Goal: Task Accomplishment & Management: Use online tool/utility

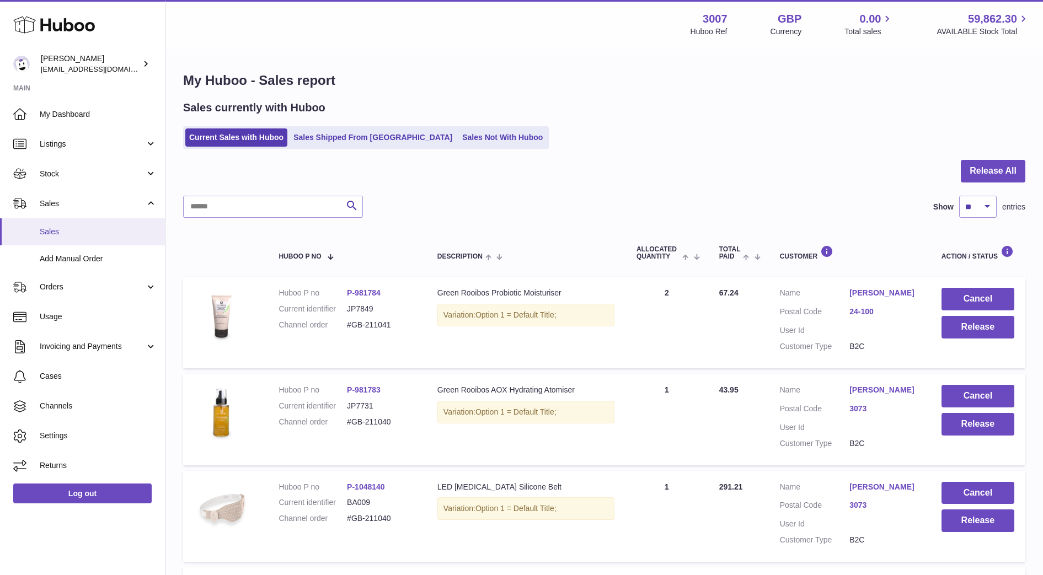
drag, startPoint x: 0, startPoint y: 0, endPoint x: 53, endPoint y: 233, distance: 238.7
click at [53, 233] on span "Sales" at bounding box center [98, 232] width 117 height 10
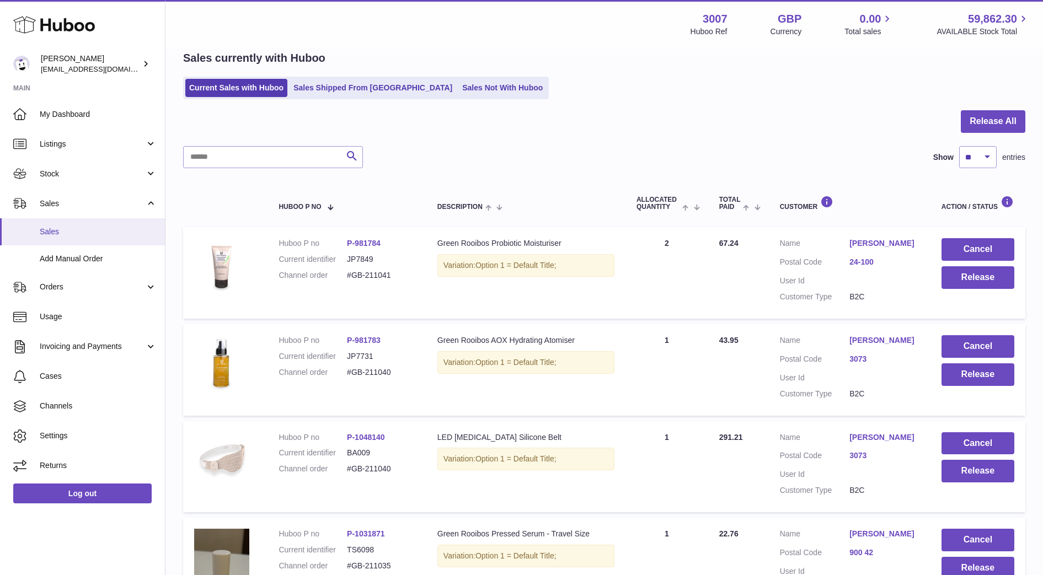
scroll to position [50, 0]
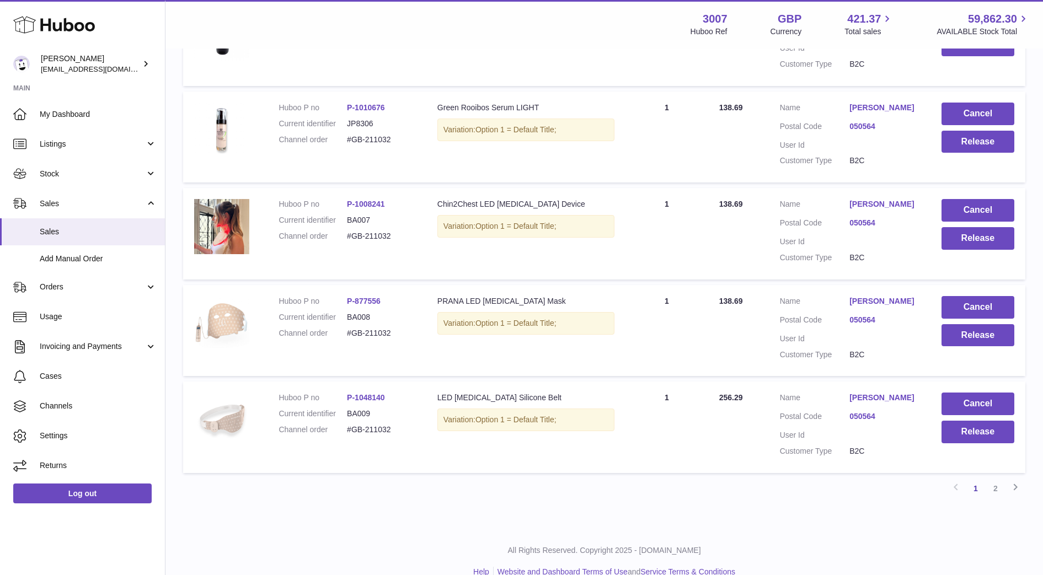
scroll to position [804, 0]
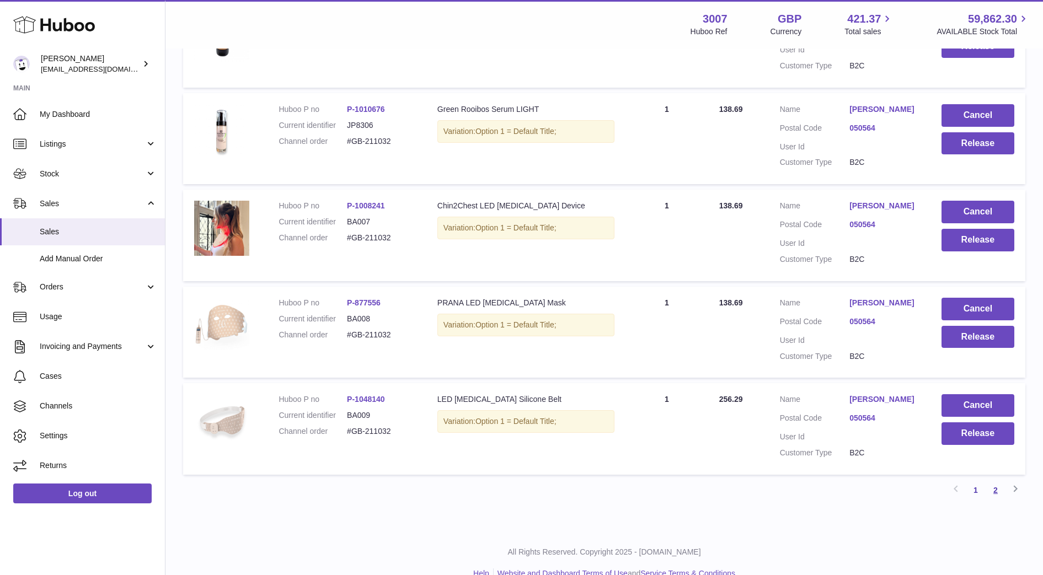
click at [993, 500] on link "2" at bounding box center [996, 490] width 20 height 20
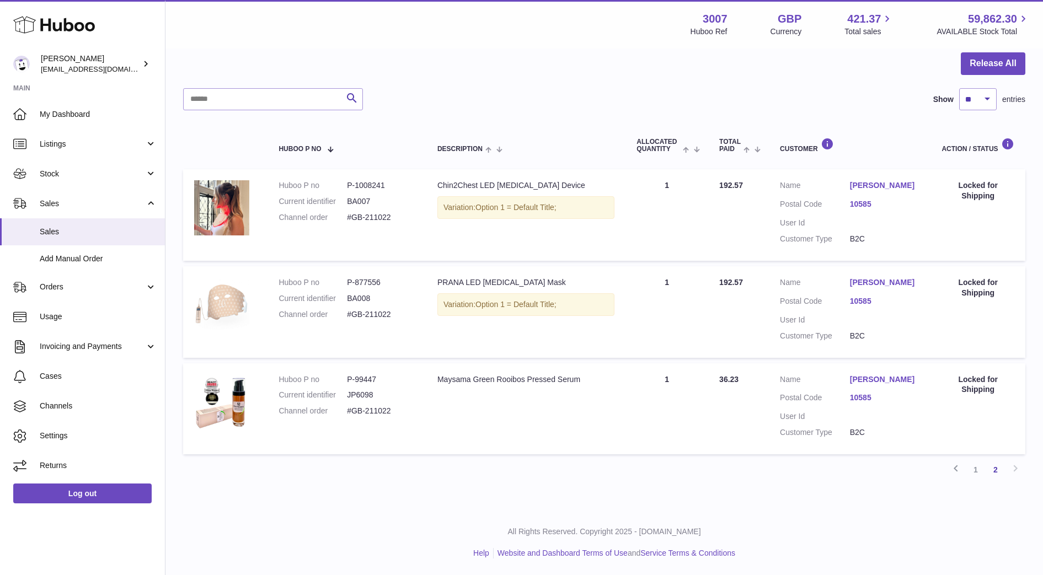
scroll to position [50, 0]
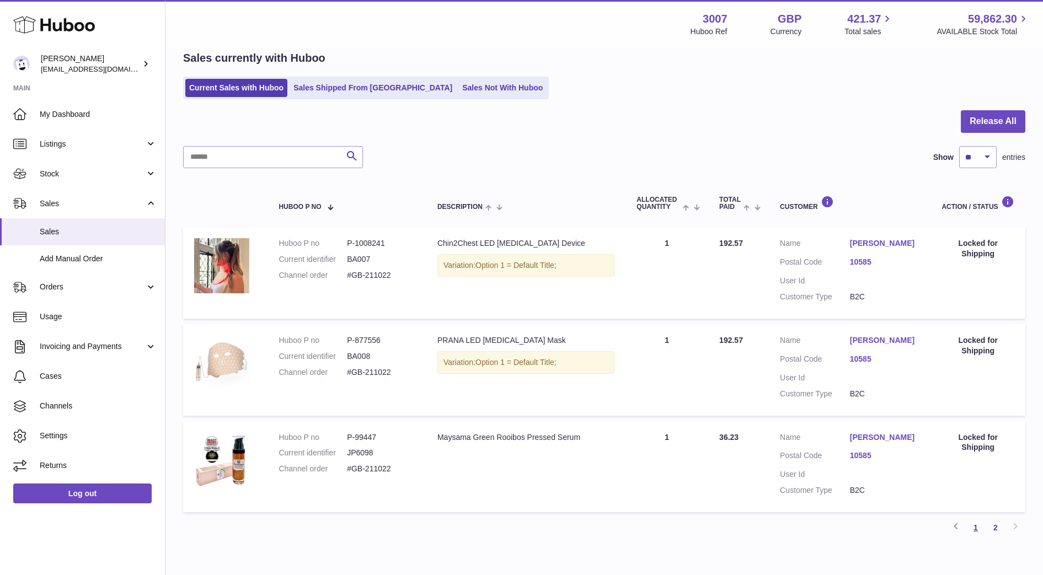
click at [978, 521] on link "1" at bounding box center [976, 528] width 20 height 20
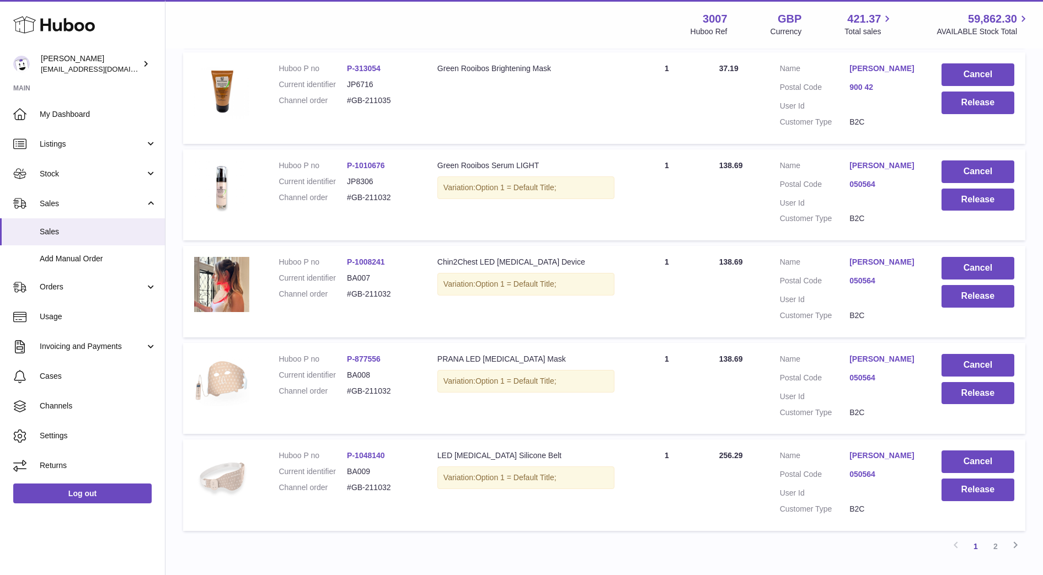
scroll to position [761, 0]
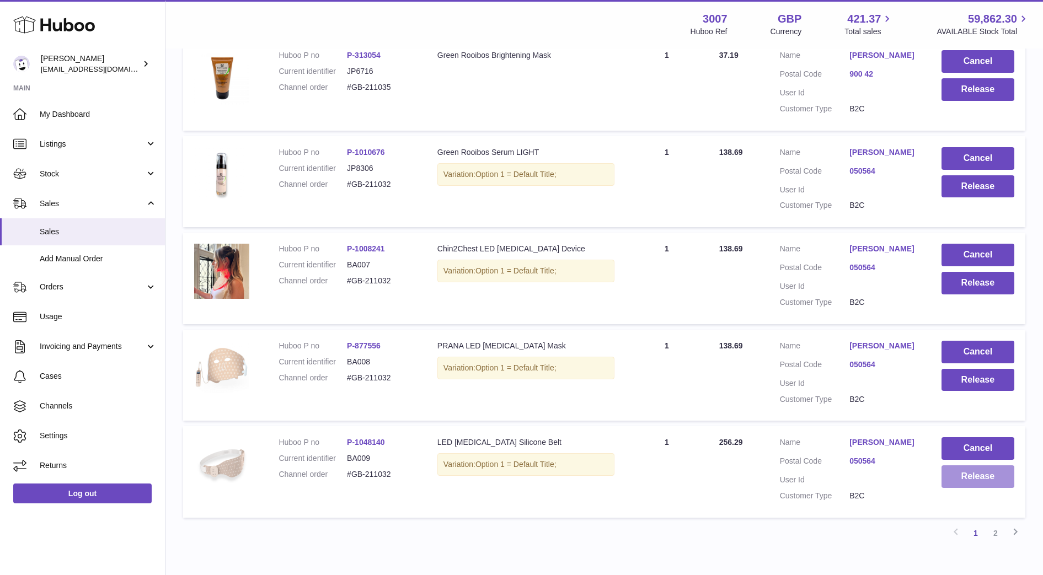
click at [971, 488] on button "Release" at bounding box center [977, 476] width 73 height 23
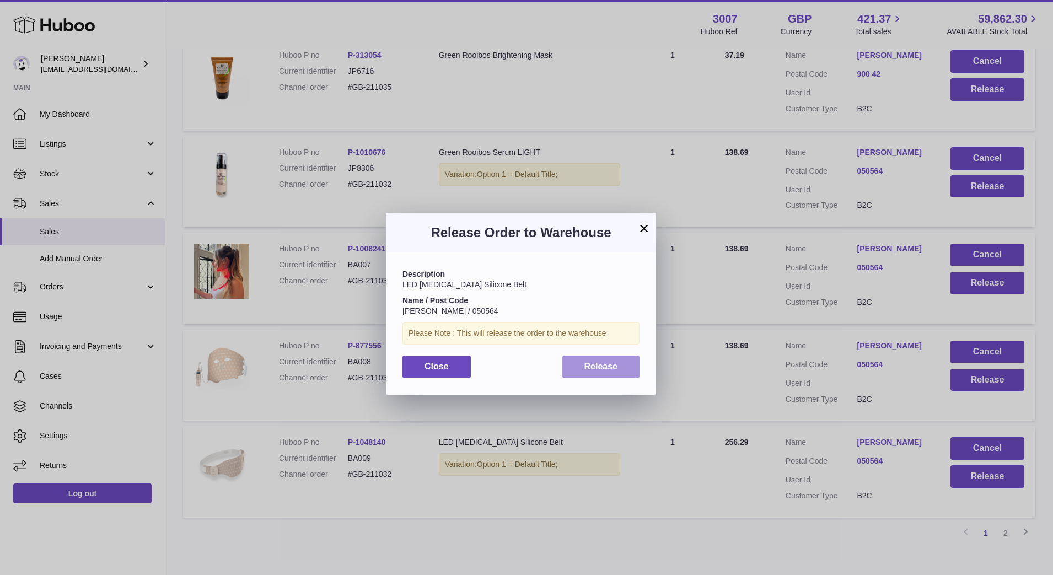
click at [605, 371] on button "Release" at bounding box center [602, 367] width 78 height 23
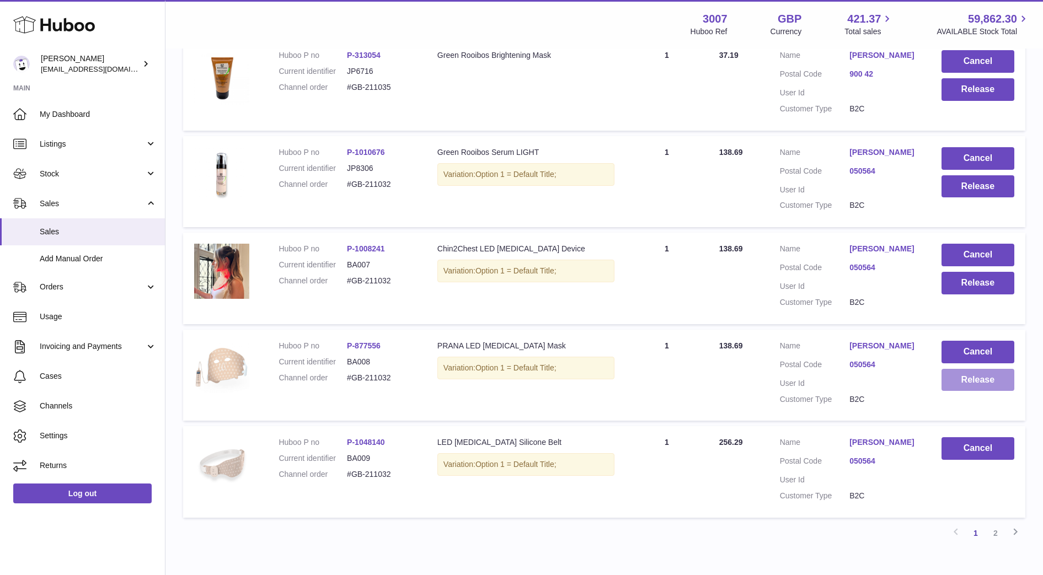
click at [971, 392] on button "Release" at bounding box center [977, 380] width 73 height 23
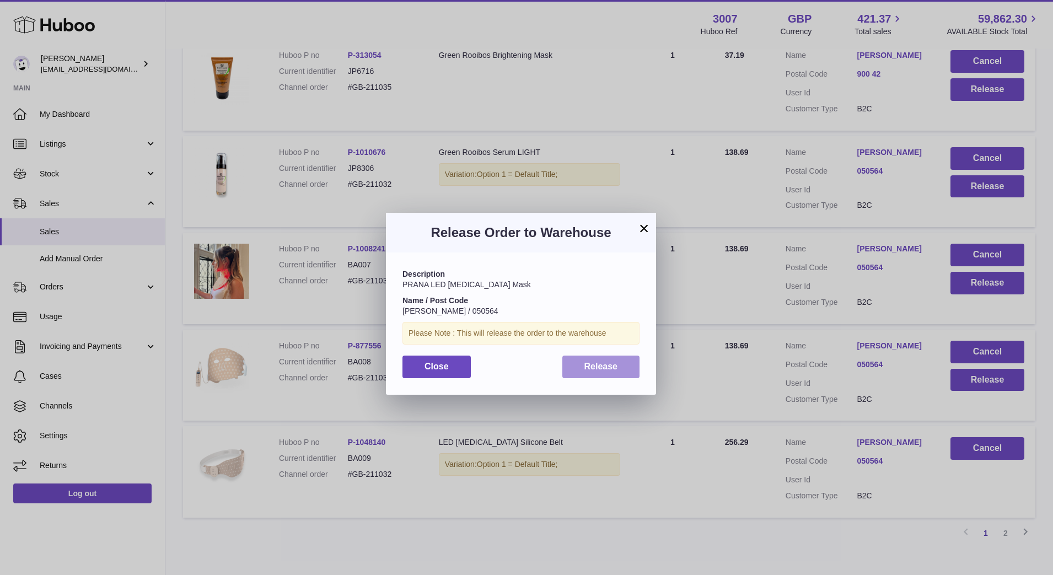
click at [626, 361] on button "Release" at bounding box center [602, 367] width 78 height 23
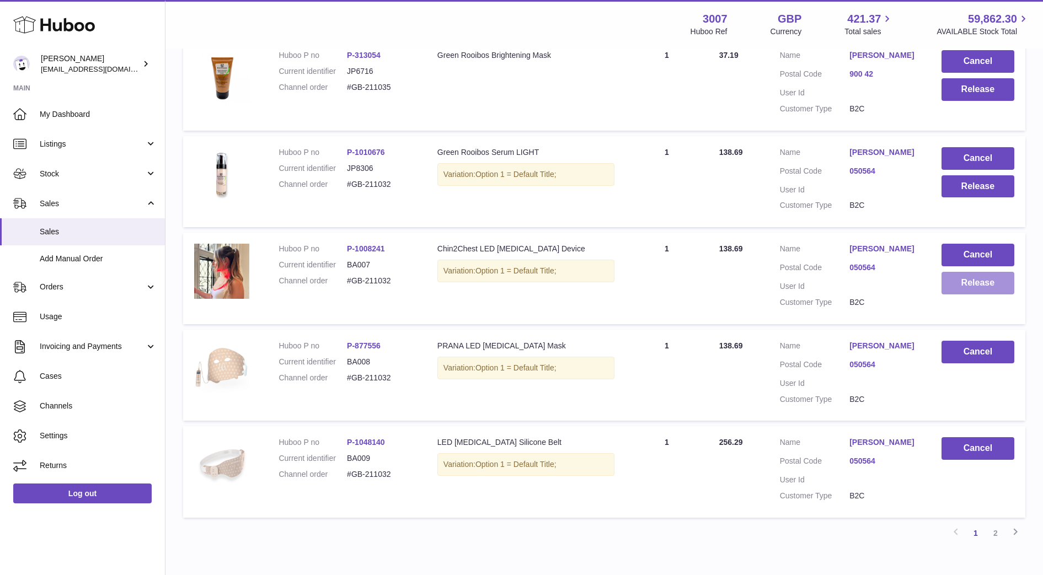
click at [973, 295] on button "Release" at bounding box center [977, 283] width 73 height 23
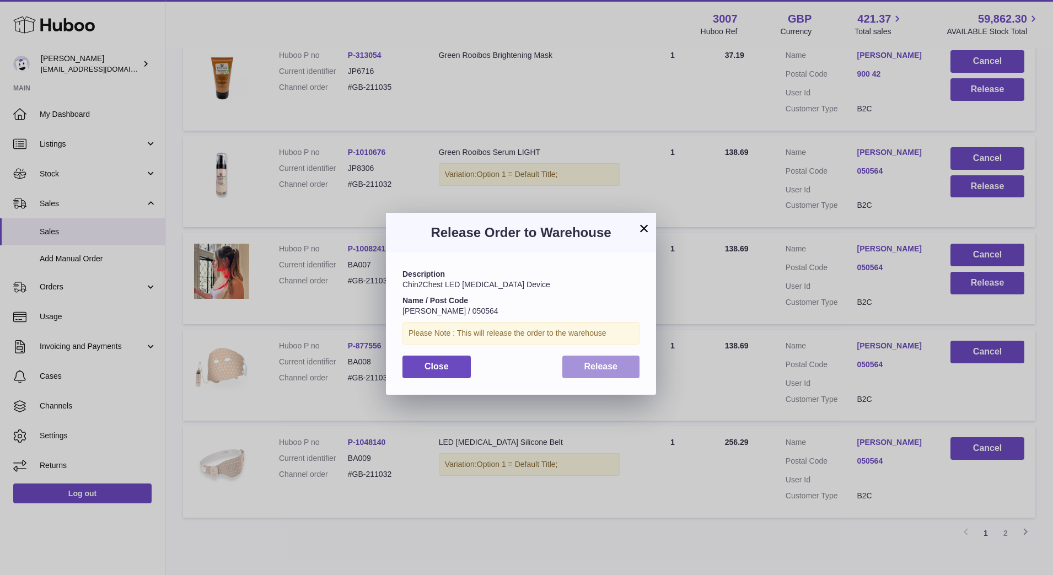
click at [625, 356] on button "Release" at bounding box center [602, 367] width 78 height 23
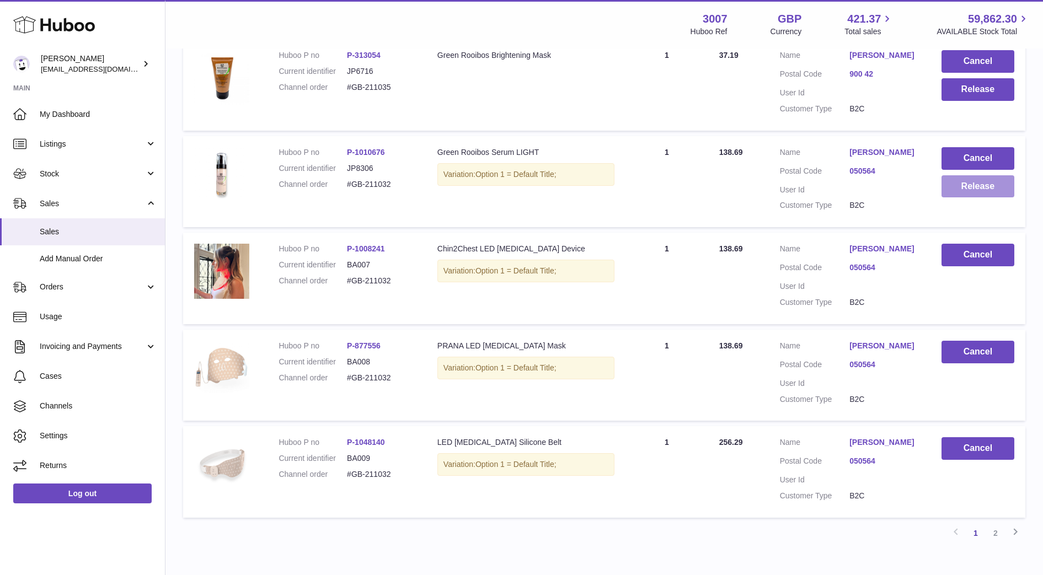
click at [966, 198] on button "Release" at bounding box center [977, 186] width 73 height 23
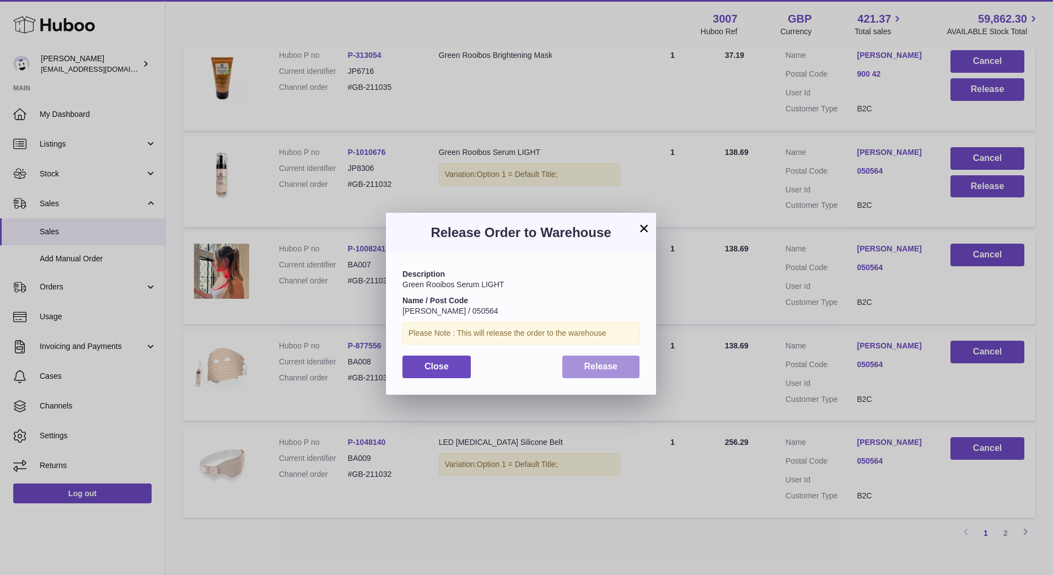
click at [611, 359] on button "Release" at bounding box center [602, 367] width 78 height 23
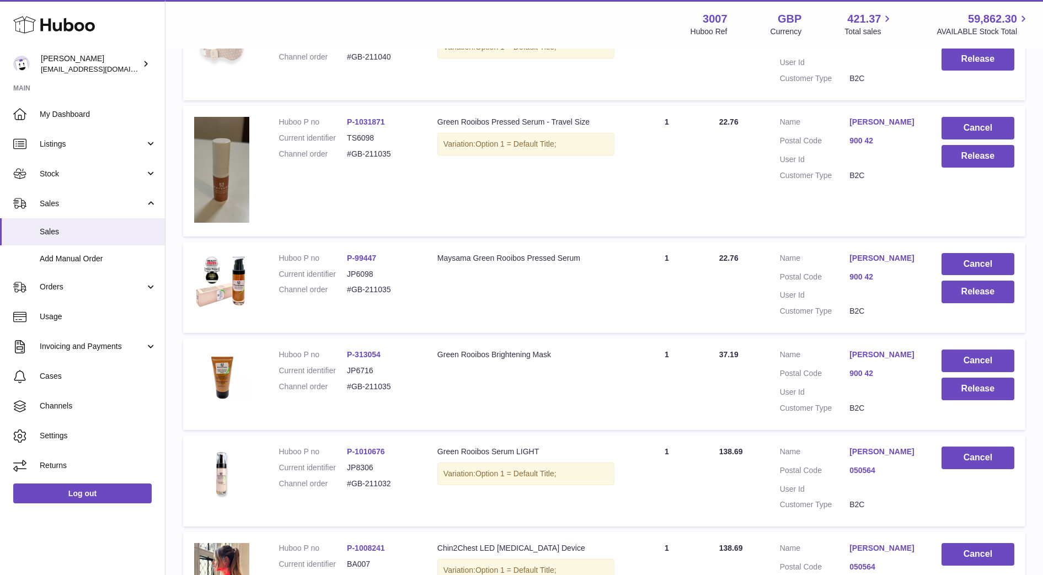
scroll to position [457, 0]
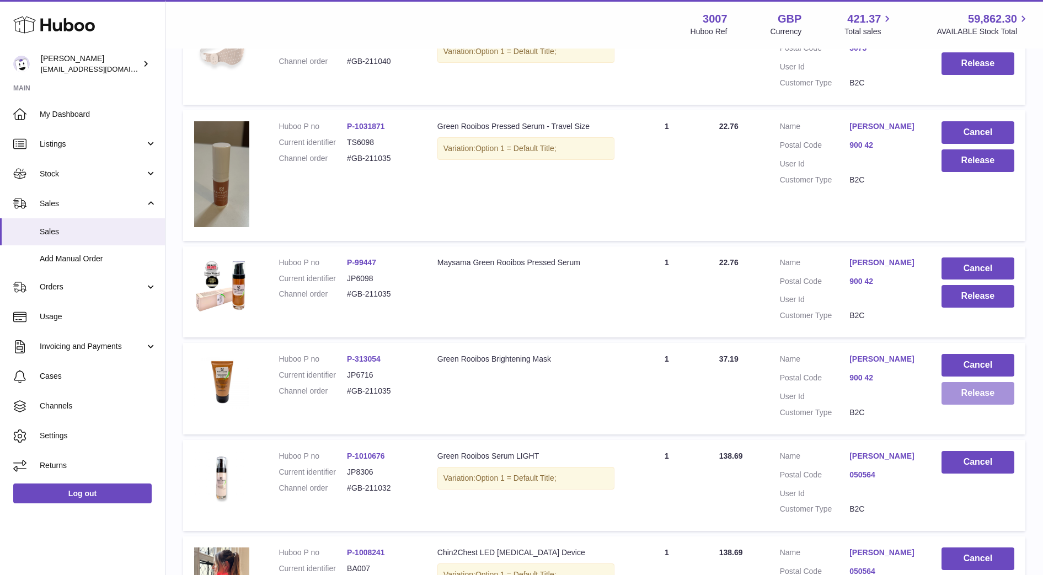
click at [978, 405] on button "Release" at bounding box center [977, 393] width 73 height 23
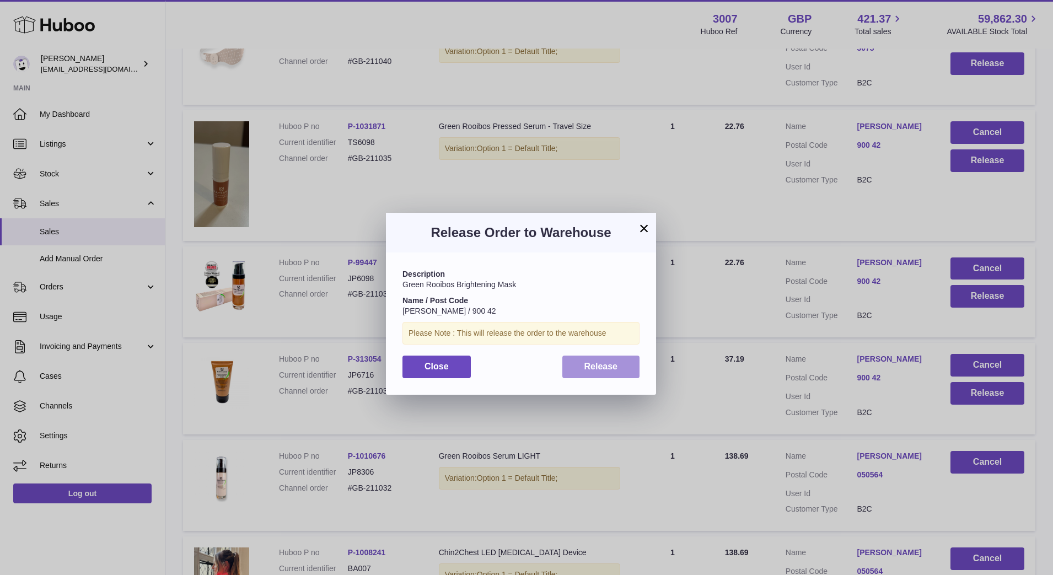
click at [613, 361] on button "Release" at bounding box center [602, 367] width 78 height 23
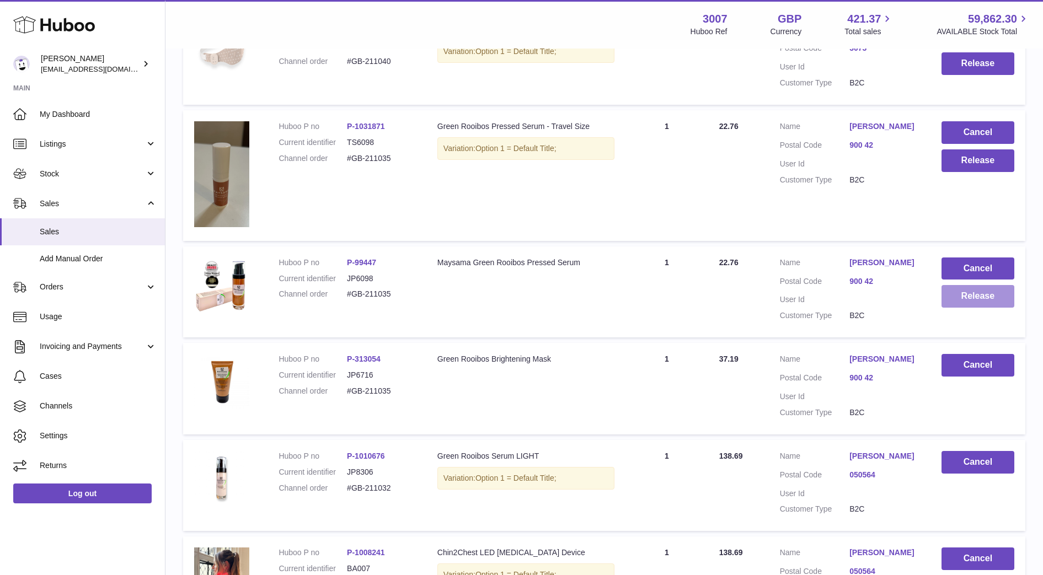
click at [992, 308] on button "Release" at bounding box center [977, 296] width 73 height 23
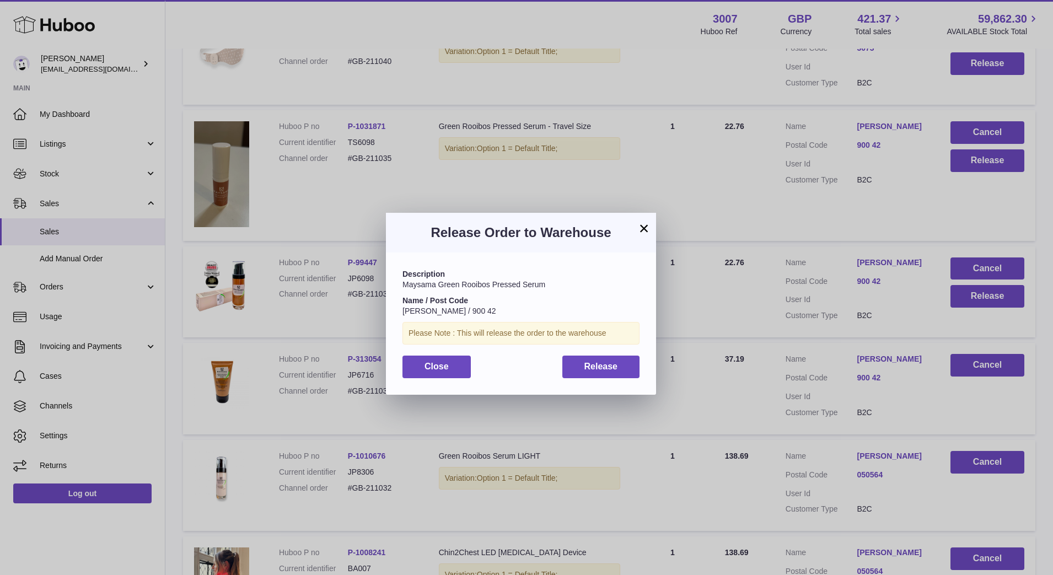
click at [640, 367] on div "Description Maysama Green Rooibos Pressed Serum Name / Post Code Denisa Minárov…" at bounding box center [521, 324] width 270 height 142
click at [615, 369] on span "Release" at bounding box center [602, 366] width 34 height 9
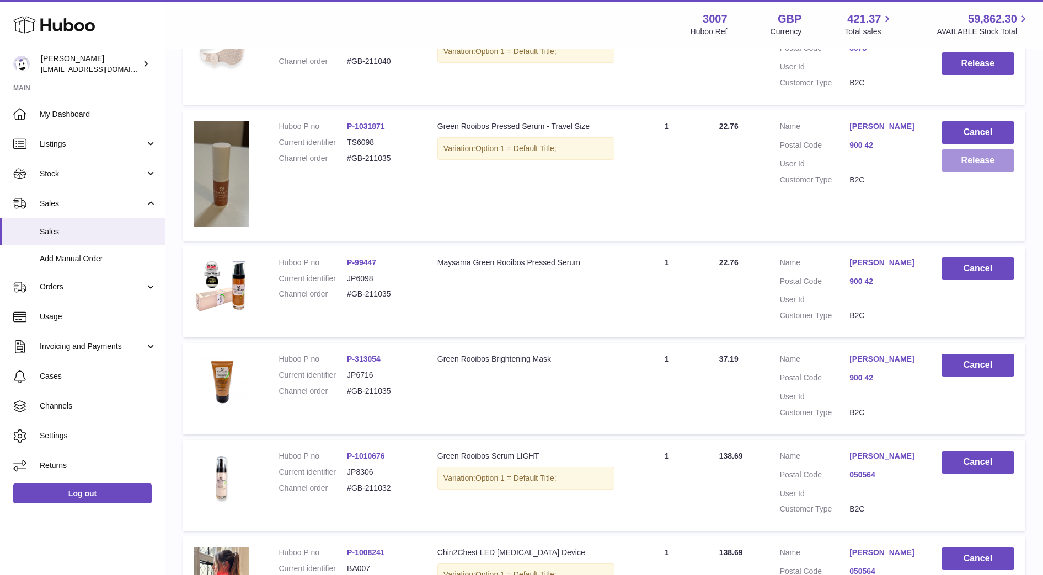
click at [978, 164] on button "Release" at bounding box center [977, 160] width 73 height 23
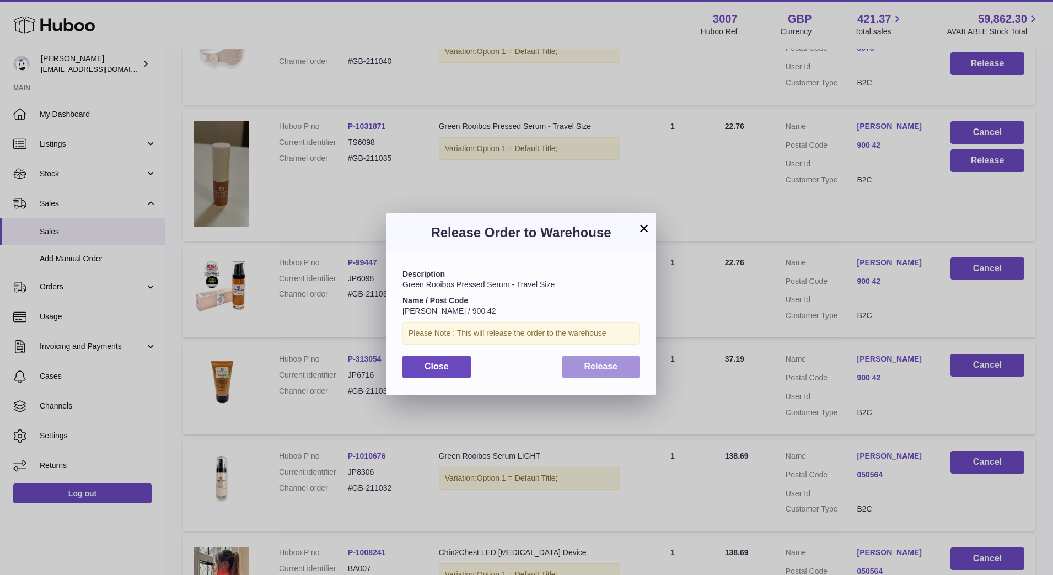
click at [617, 373] on button "Release" at bounding box center [602, 367] width 78 height 23
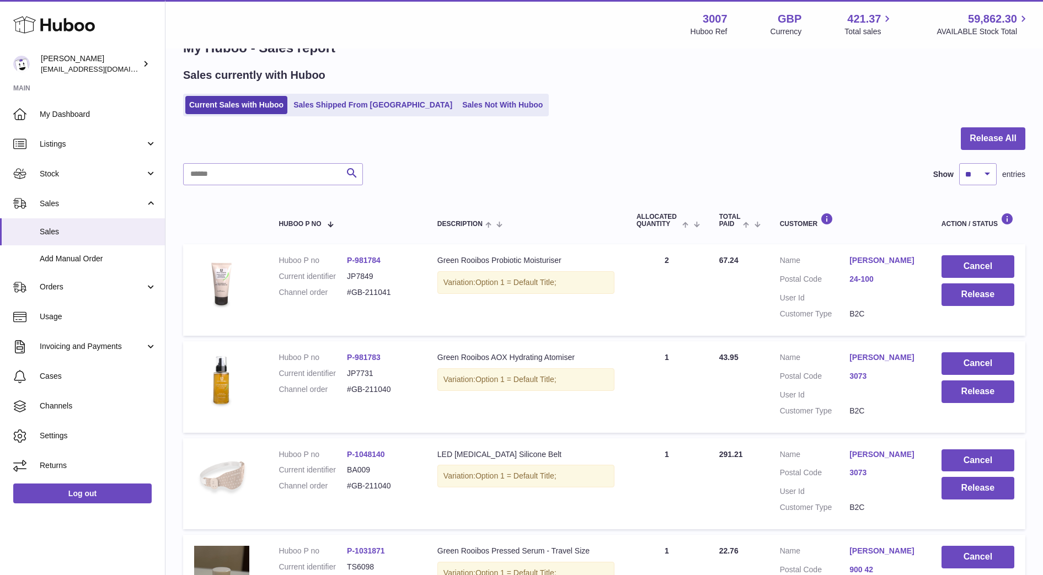
scroll to position [31, 0]
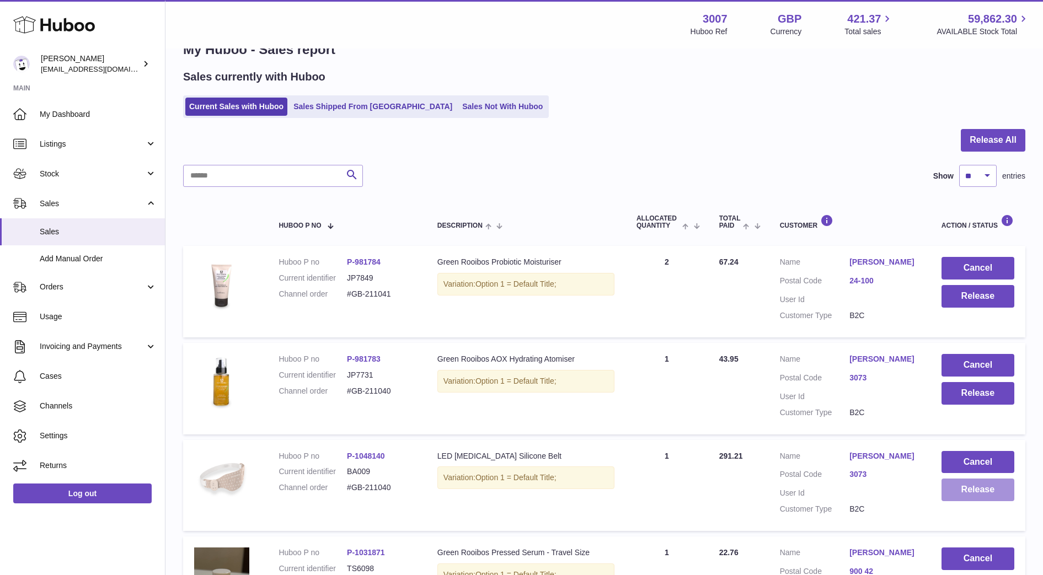
click at [976, 492] on button "Release" at bounding box center [977, 490] width 73 height 23
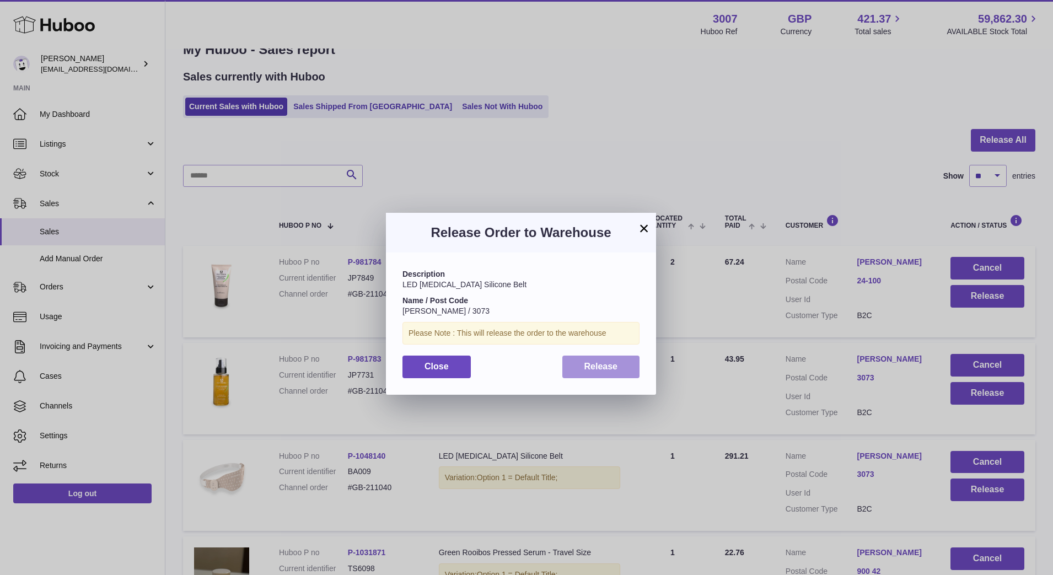
click at [595, 376] on button "Release" at bounding box center [602, 367] width 78 height 23
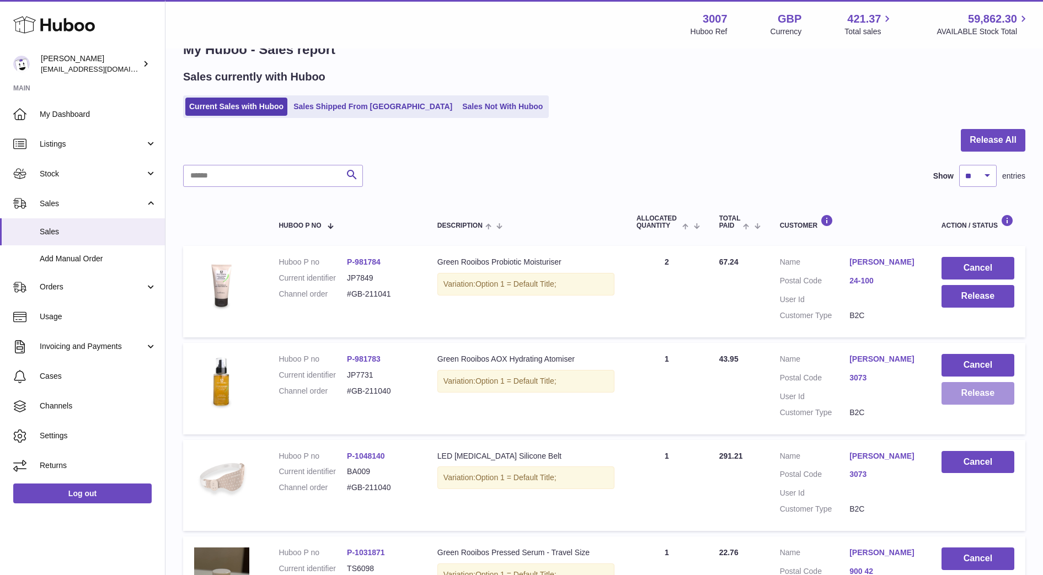
click at [966, 403] on button "Release" at bounding box center [977, 393] width 73 height 23
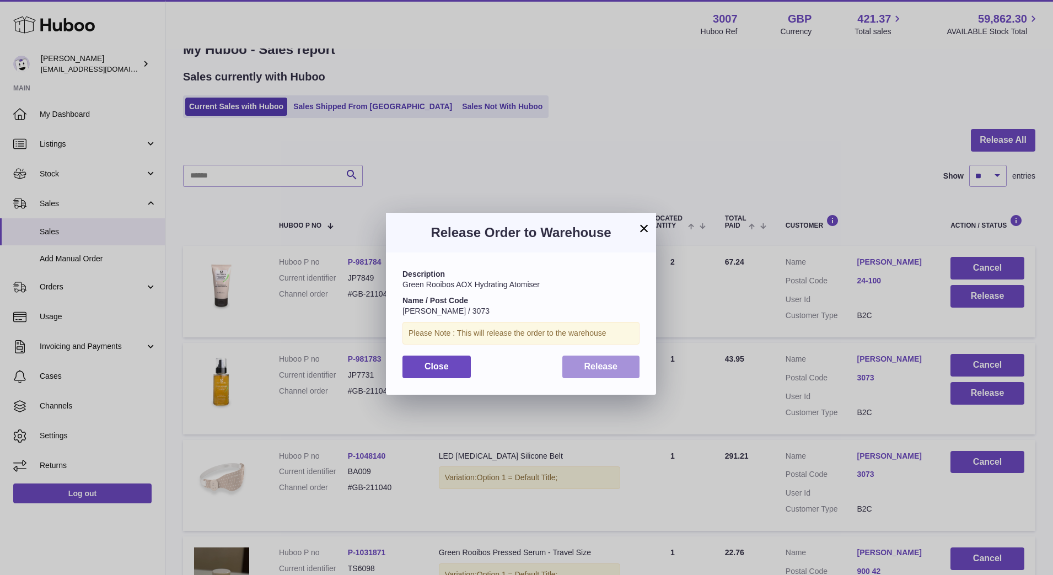
click at [587, 356] on button "Release" at bounding box center [602, 367] width 78 height 23
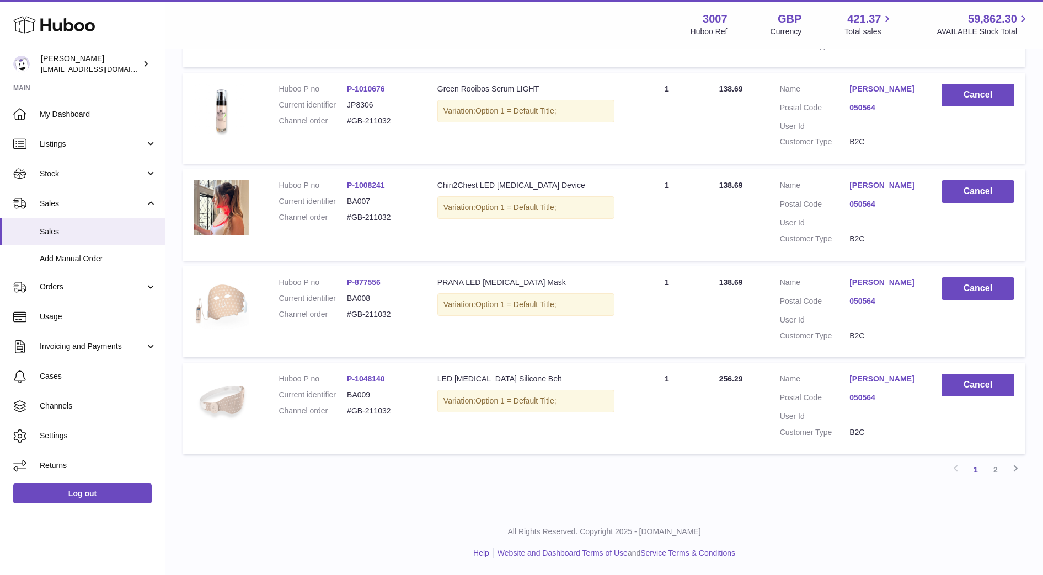
scroll to position [0, 0]
